Goal: Transaction & Acquisition: Purchase product/service

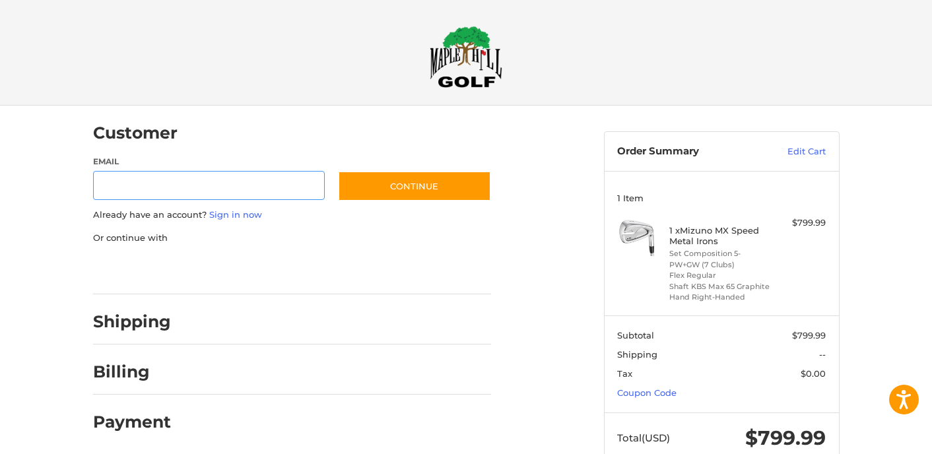
scroll to position [15, 0]
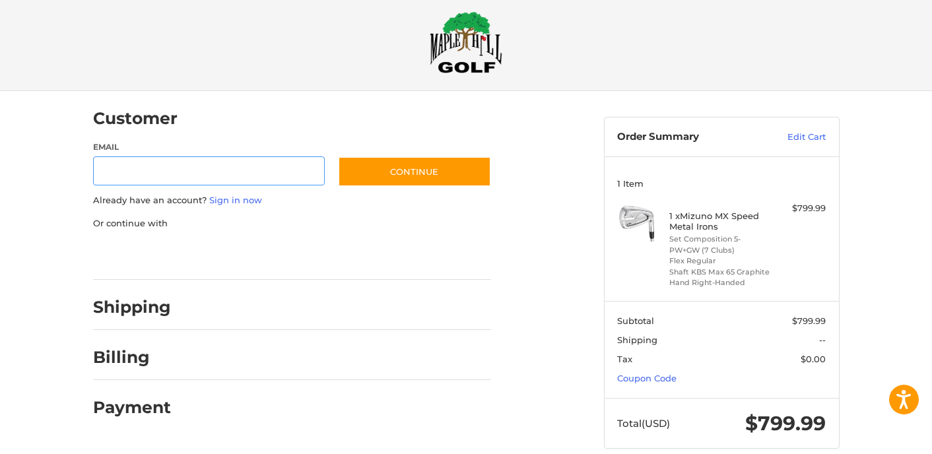
type input "**********"
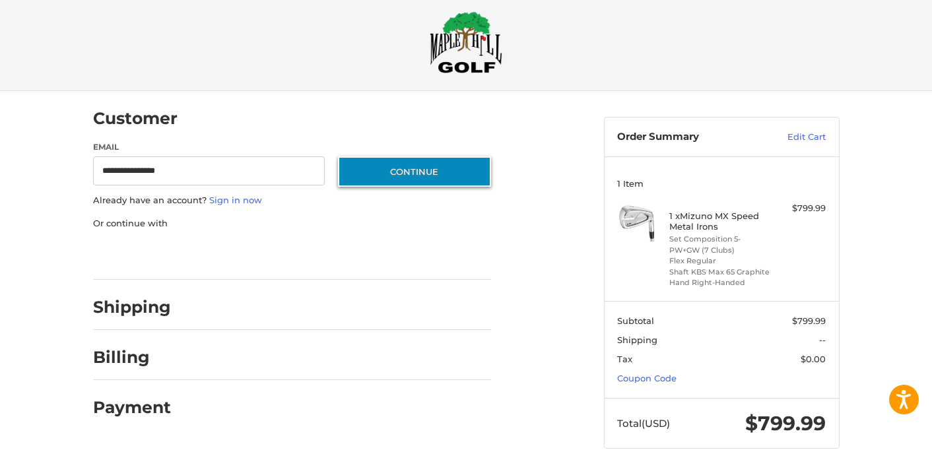
click at [375, 178] on button "Continue" at bounding box center [414, 172] width 153 height 30
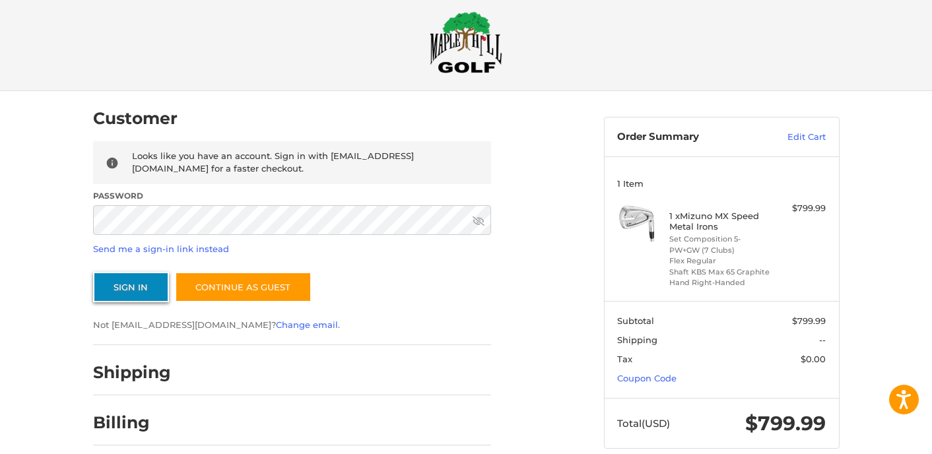
click at [129, 285] on button "Sign In" at bounding box center [131, 287] width 76 height 30
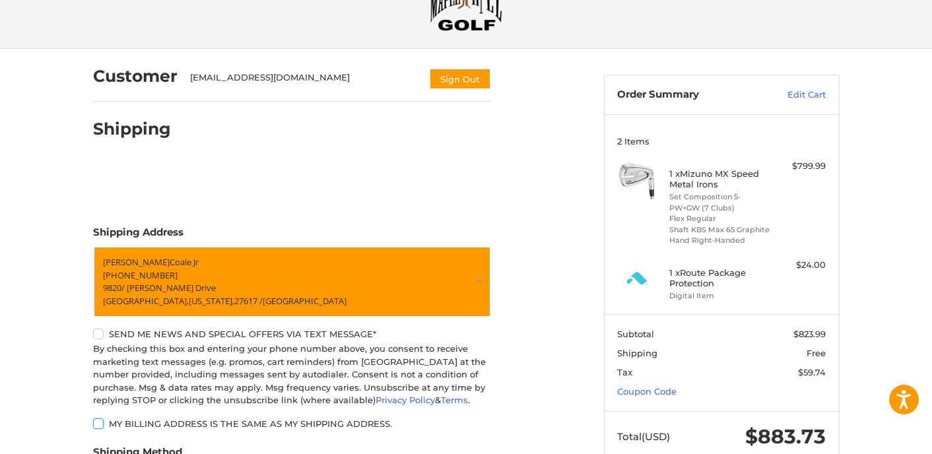
scroll to position [0, 0]
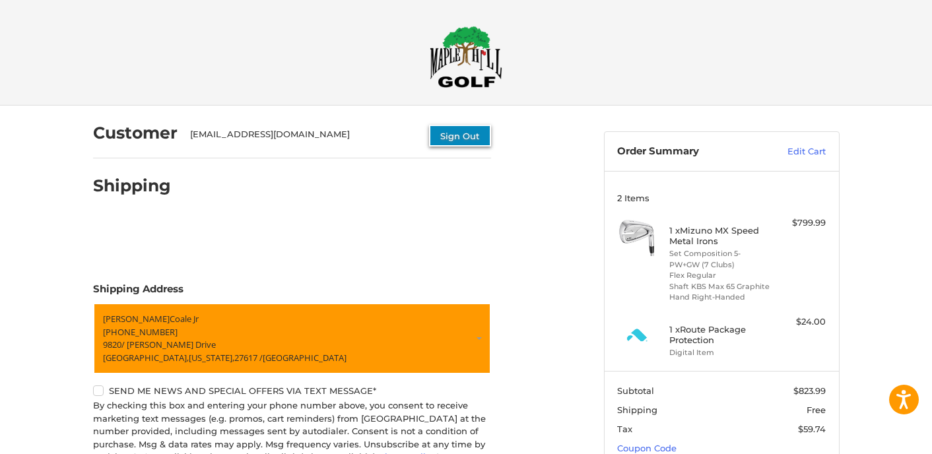
click at [456, 133] on button "Sign Out" at bounding box center [460, 136] width 62 height 22
